Goal: Find specific page/section: Find specific page/section

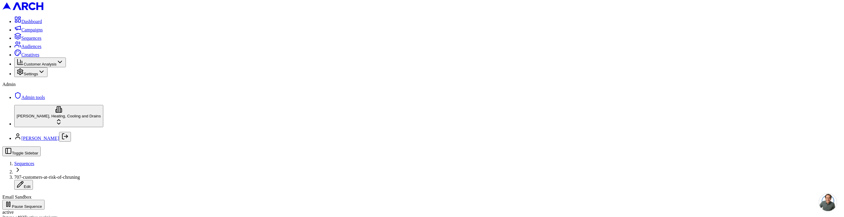
scroll to position [26, 0]
